Goal: Check status

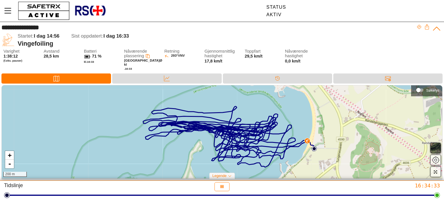
drag, startPoint x: 205, startPoint y: 99, endPoint x: 215, endPoint y: 97, distance: 10.4
click at [215, 97] on div "+ - 200 m" at bounding box center [222, 131] width 440 height 93
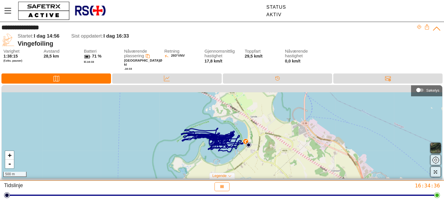
drag, startPoint x: 168, startPoint y: 118, endPoint x: 161, endPoint y: 149, distance: 31.1
click at [162, 149] on div "+ - 500 m" at bounding box center [222, 131] width 440 height 93
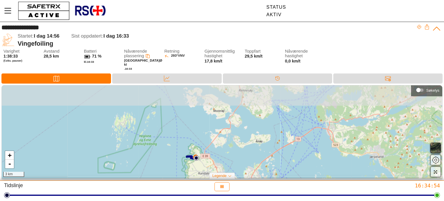
drag, startPoint x: 123, startPoint y: 123, endPoint x: 161, endPoint y: 150, distance: 46.4
click at [163, 157] on div "+ - 3 km" at bounding box center [222, 131] width 440 height 93
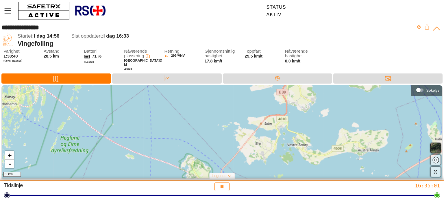
drag, startPoint x: 244, startPoint y: 124, endPoint x: 173, endPoint y: 124, distance: 70.8
click at [173, 124] on div "+ - 1 km" at bounding box center [222, 131] width 440 height 93
